Goal: Information Seeking & Learning: Learn about a topic

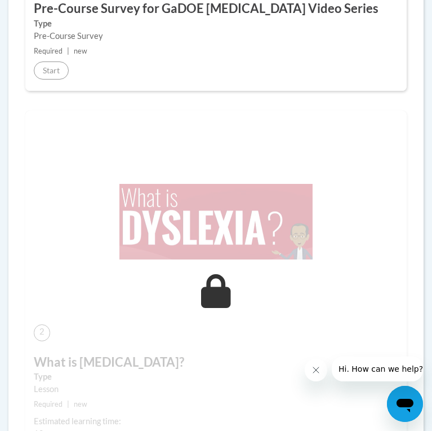
scroll to position [490, 0]
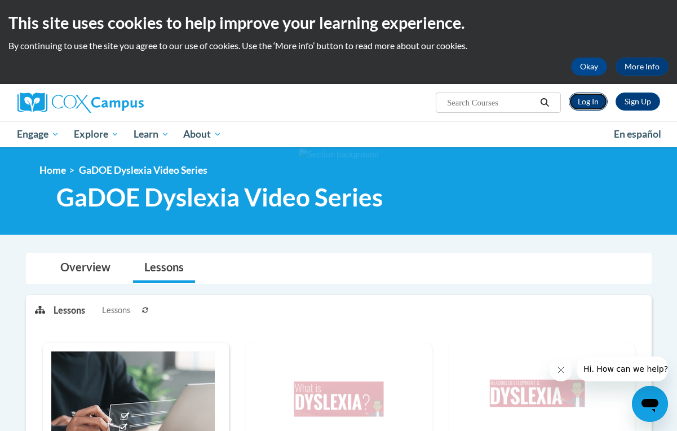
click at [432, 104] on link "Log In" at bounding box center [588, 101] width 39 height 18
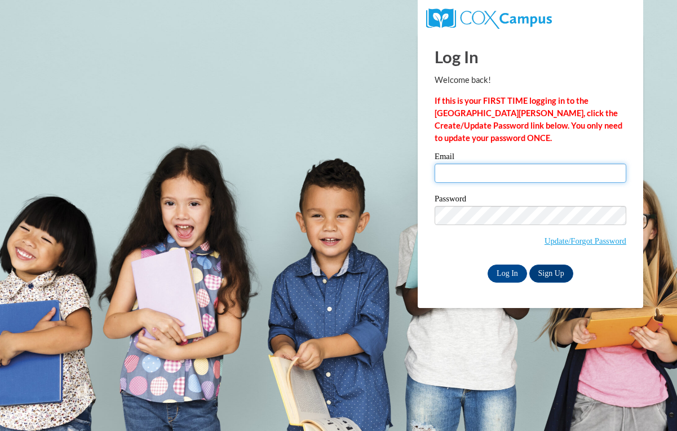
click at [464, 171] on input "Email" at bounding box center [531, 172] width 192 height 19
type input "vela.geraldine@fcboe.org"
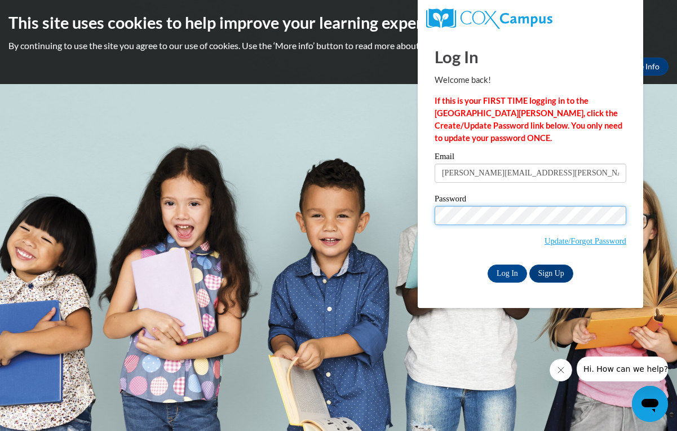
click at [488, 264] on input "Log In" at bounding box center [507, 273] width 39 height 18
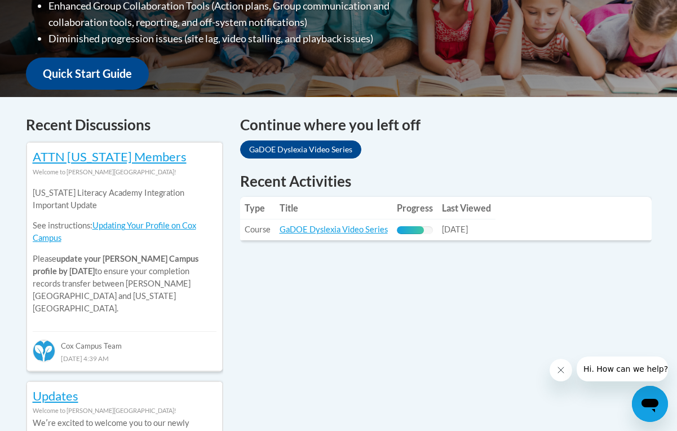
scroll to position [389, 0]
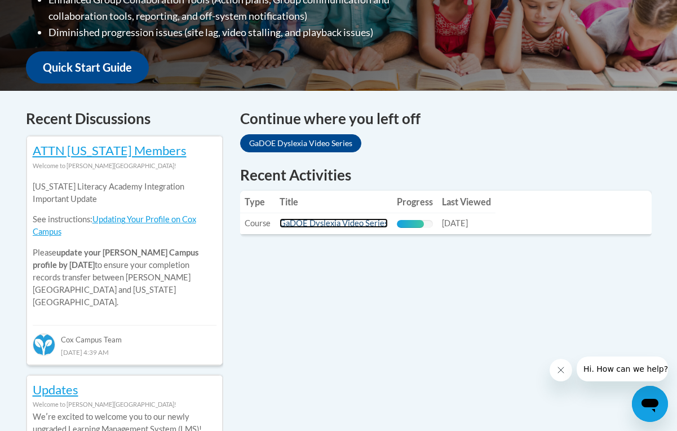
click at [353, 219] on link "GaDOE Dyslexia Video Series" at bounding box center [334, 223] width 108 height 10
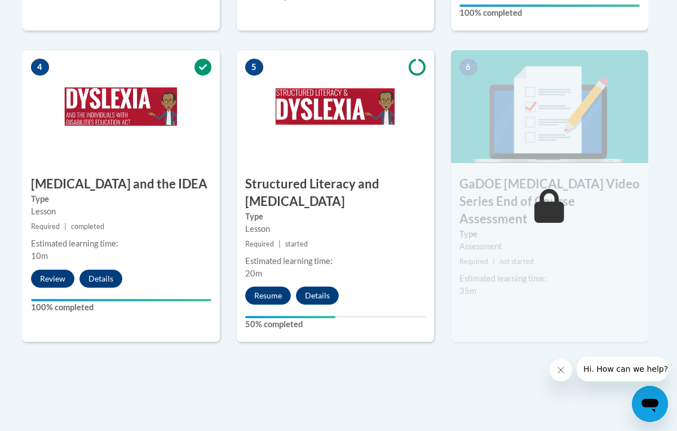
scroll to position [666, 3]
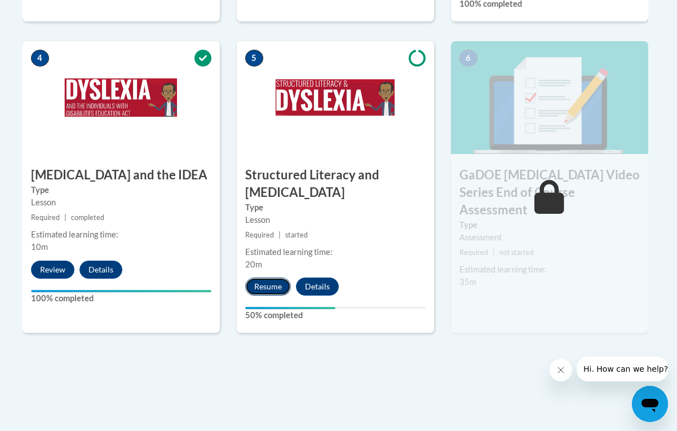
click at [278, 284] on button "Resume" at bounding box center [268, 286] width 46 height 18
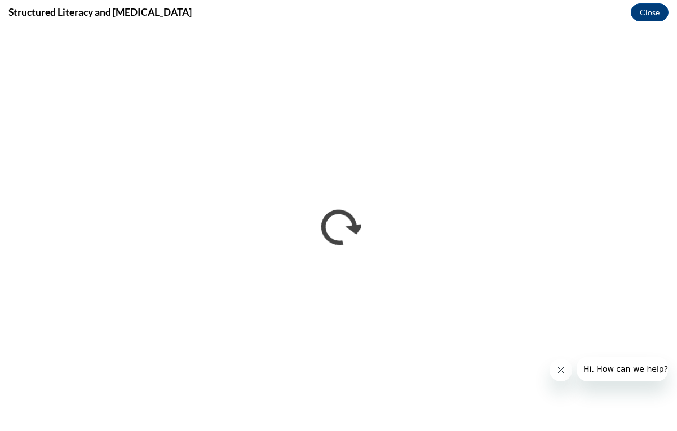
scroll to position [0, 0]
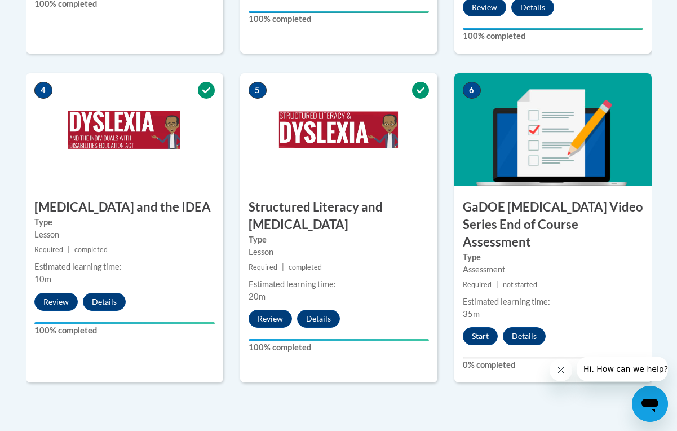
scroll to position [634, 0]
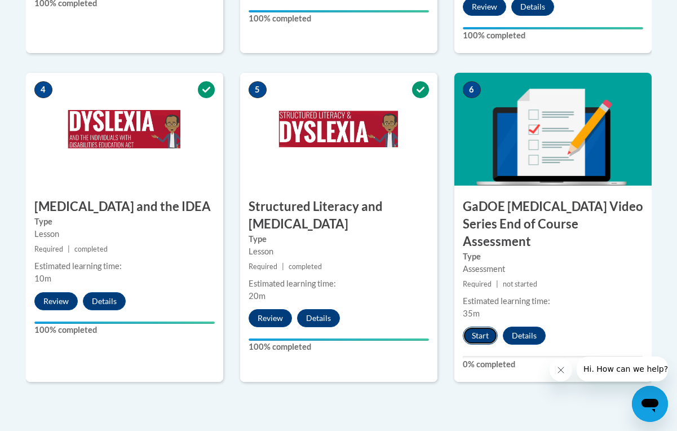
click at [482, 326] on button "Start" at bounding box center [480, 335] width 35 height 18
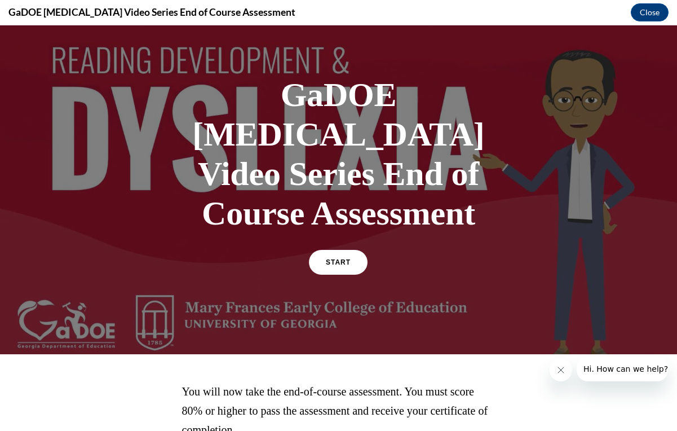
scroll to position [31, 0]
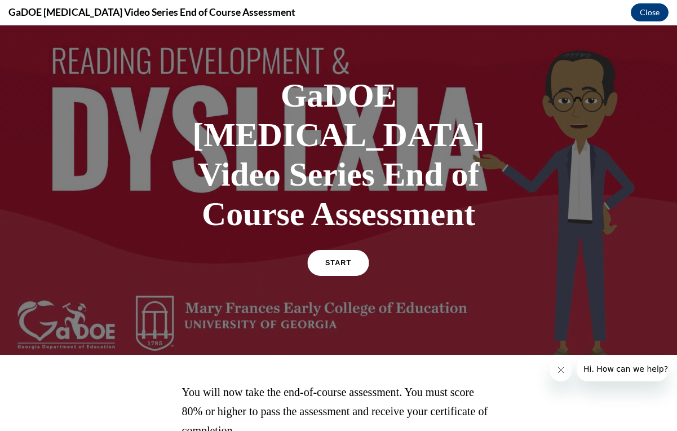
click at [342, 259] on span "START" at bounding box center [338, 263] width 26 height 8
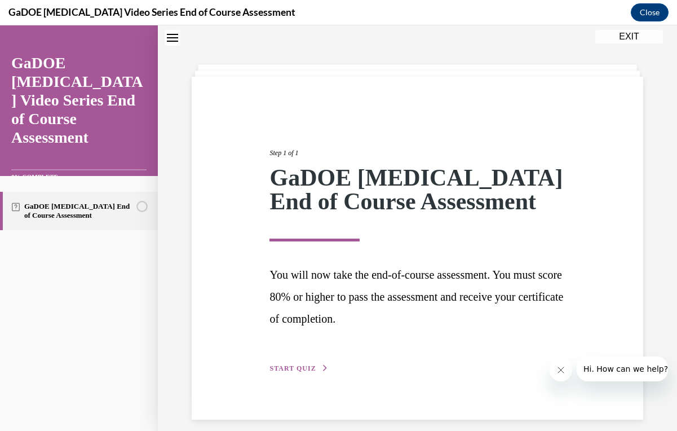
scroll to position [46, 0]
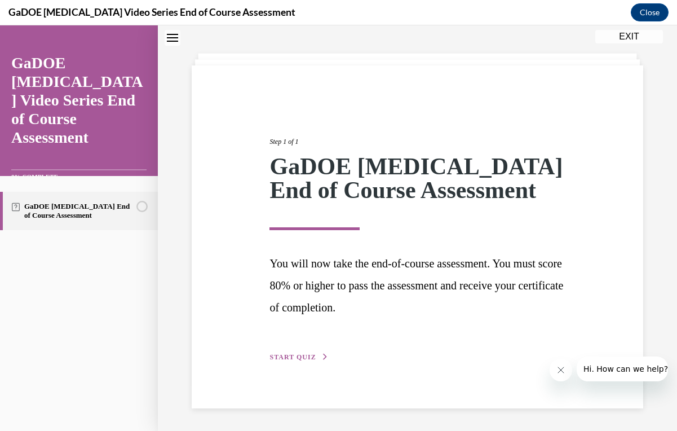
click at [293, 360] on span "START QUIZ" at bounding box center [292, 357] width 46 height 8
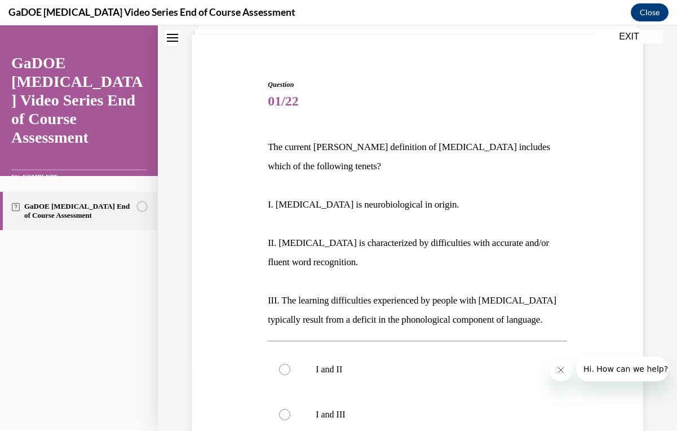
scroll to position [87, 0]
